Goal: Navigation & Orientation: Find specific page/section

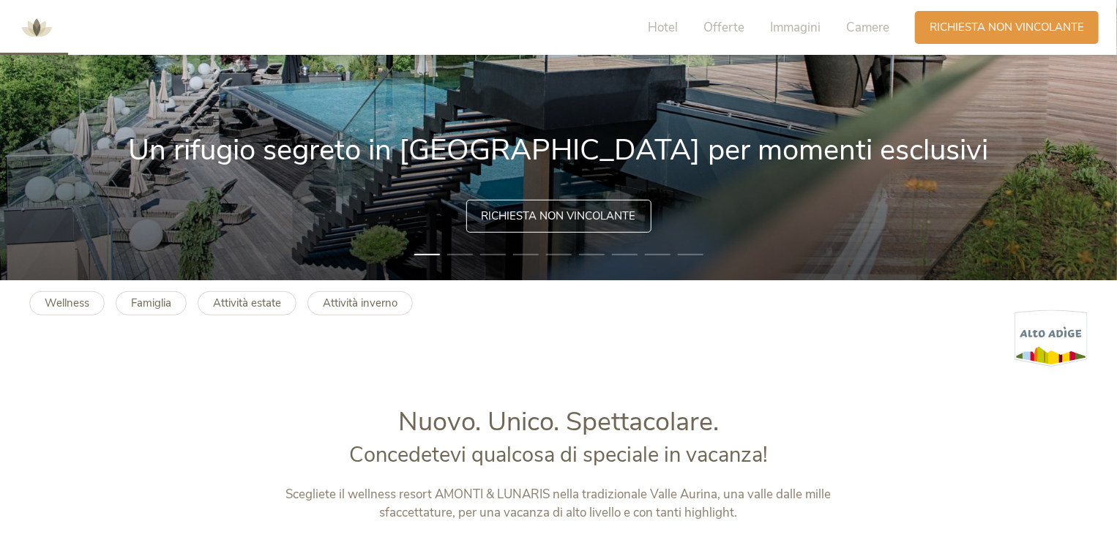
scroll to position [272, 0]
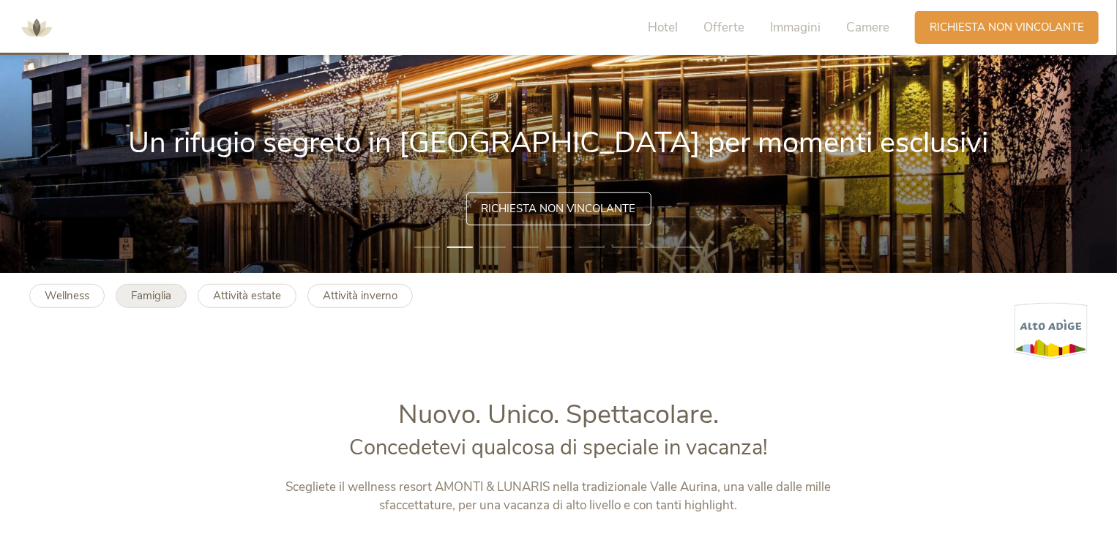
click at [158, 299] on b "Famiglia" at bounding box center [151, 295] width 40 height 15
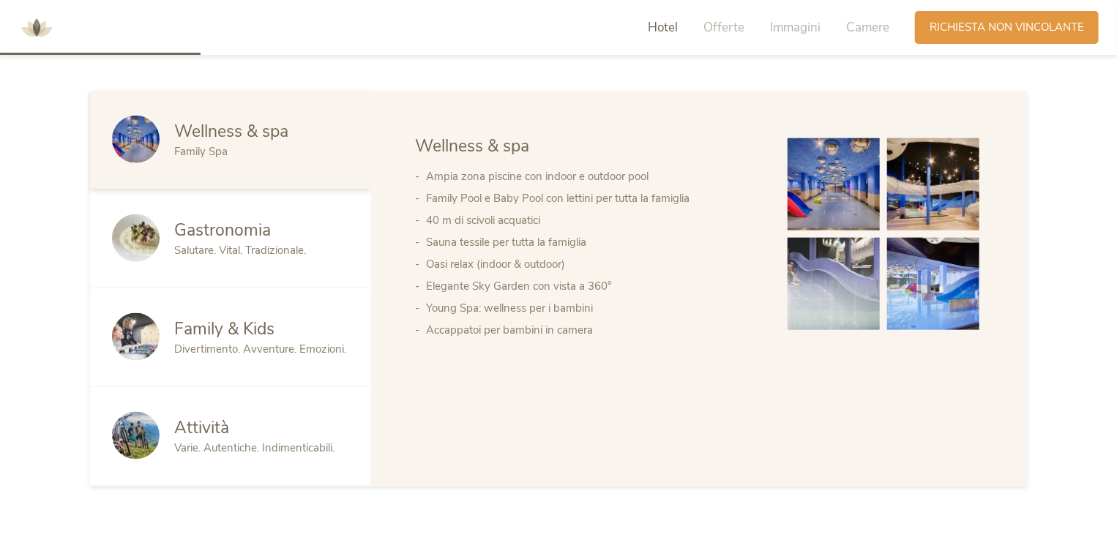
scroll to position [770, 0]
click at [274, 430] on div "Attività" at bounding box center [261, 427] width 175 height 23
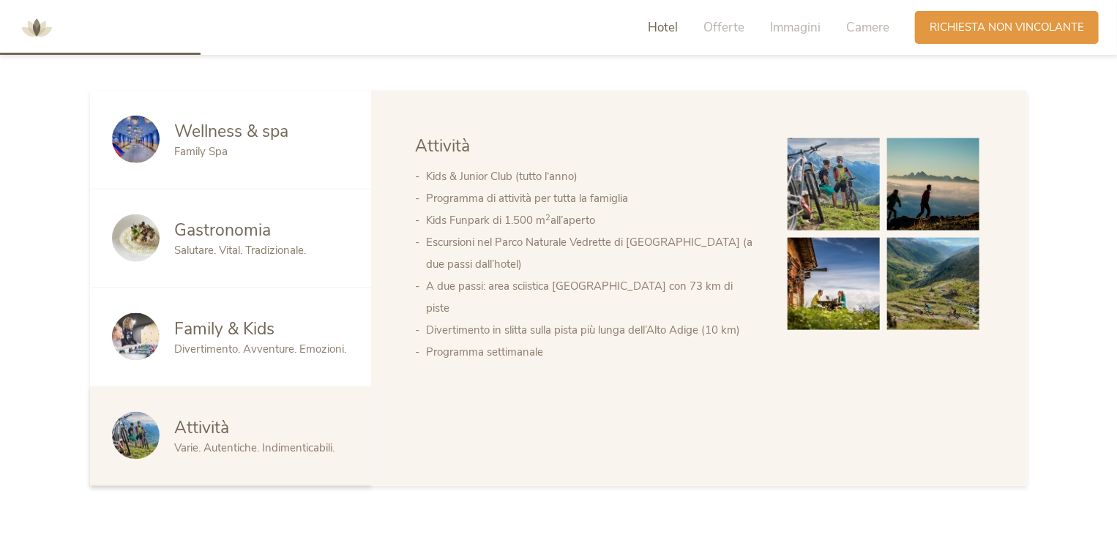
click at [321, 329] on div "Family & Kids" at bounding box center [261, 329] width 175 height 23
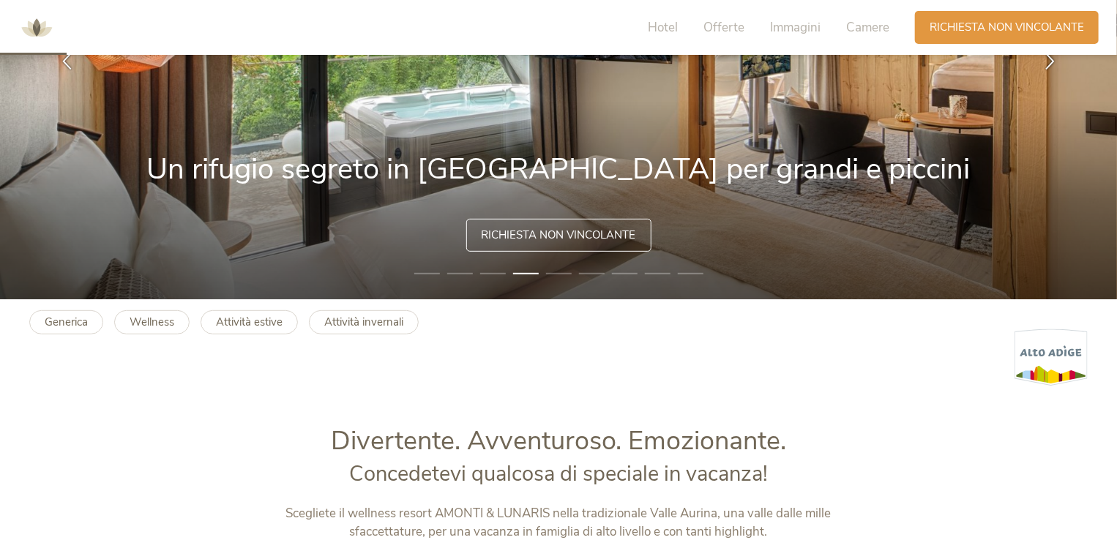
scroll to position [234, 0]
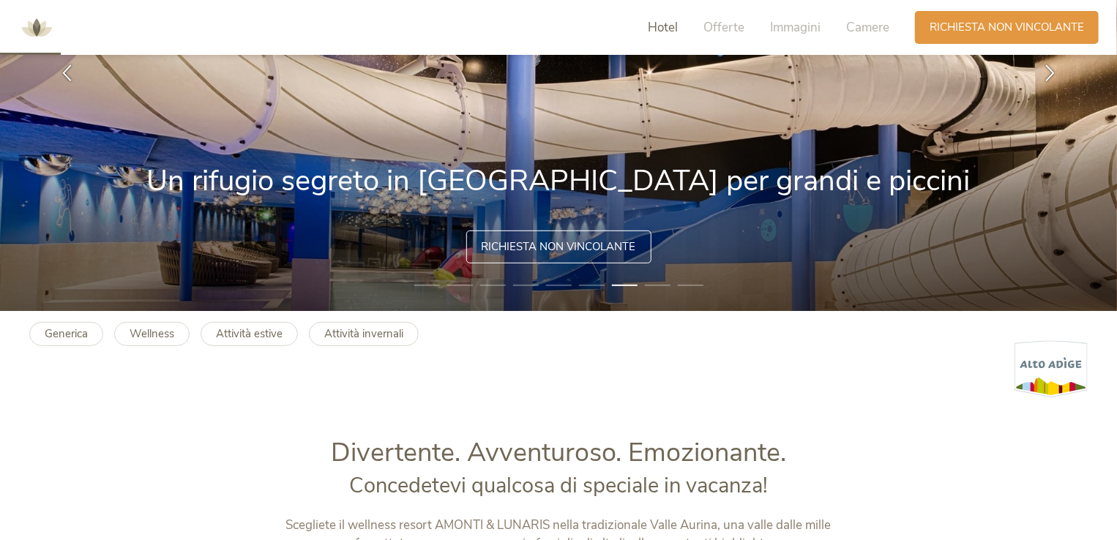
click at [663, 25] on span "Hotel" at bounding box center [663, 27] width 30 height 17
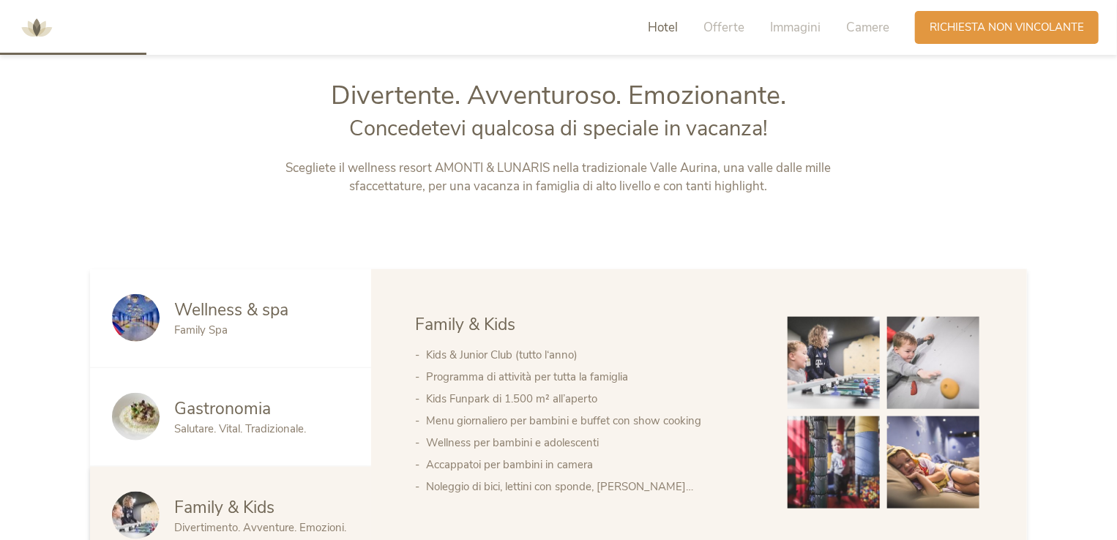
scroll to position [596, 0]
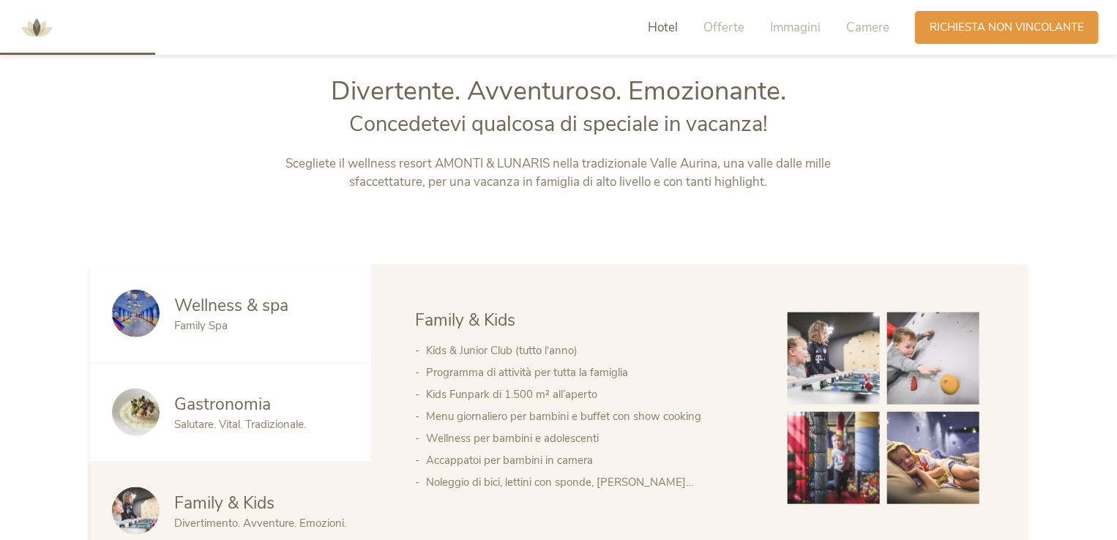
click at [34, 25] on img at bounding box center [37, 28] width 44 height 44
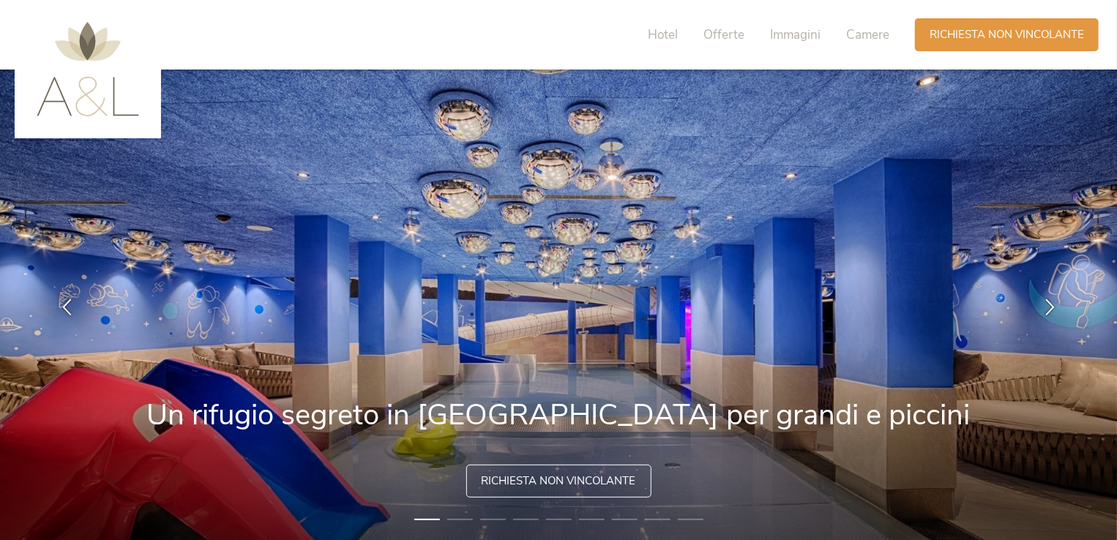
click at [89, 109] on img at bounding box center [88, 69] width 102 height 94
